Goal: Task Accomplishment & Management: Complete application form

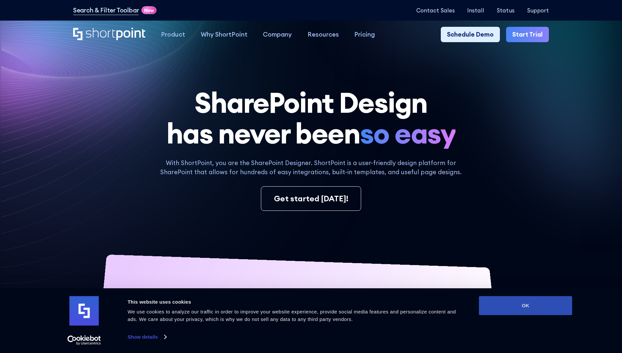
click at [526, 306] on button "OK" at bounding box center [525, 305] width 93 height 19
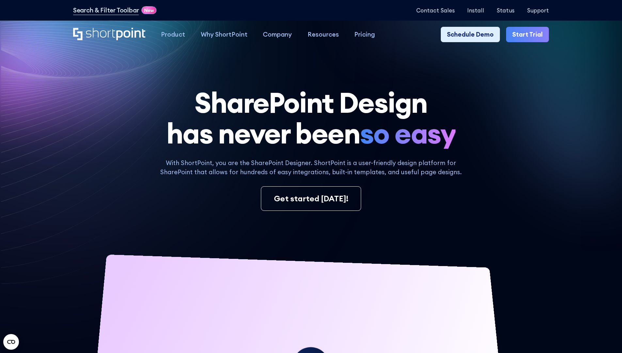
click at [530, 35] on link "Start Trial" at bounding box center [527, 35] width 43 height 16
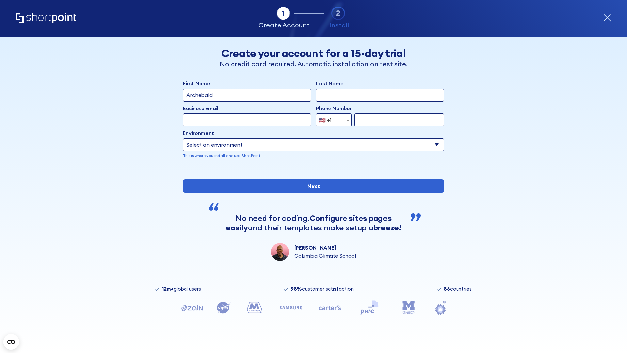
type input "Archebald"
type input "Berkuskv"
type input "2125556789"
select select "Microsoft 365"
type input "2125556789"
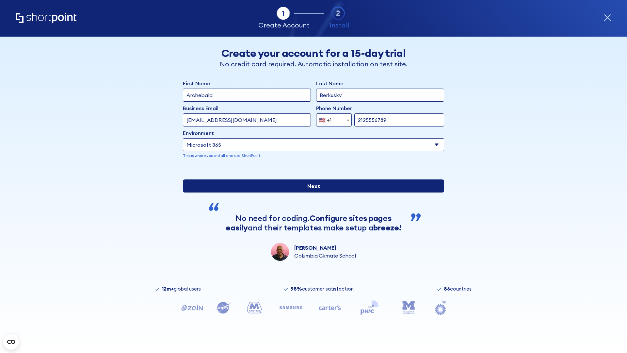
click at [311, 247] on div "First Name Archebald Last Name Berkuskv Business Email Invalid Email Address te…" at bounding box center [313, 169] width 261 height 181
click at [311, 192] on input "Next" at bounding box center [313, 185] width 261 height 13
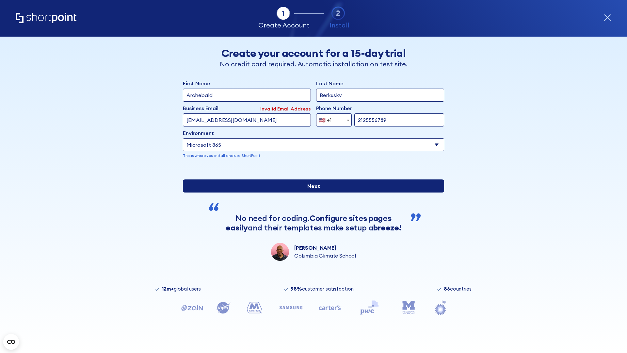
click at [311, 192] on input "Next" at bounding box center [313, 185] width 261 height 13
type input "test@shortpoint.com"
click at [311, 192] on input "Next" at bounding box center [313, 185] width 261 height 13
